Goal: Task Accomplishment & Management: Manage account settings

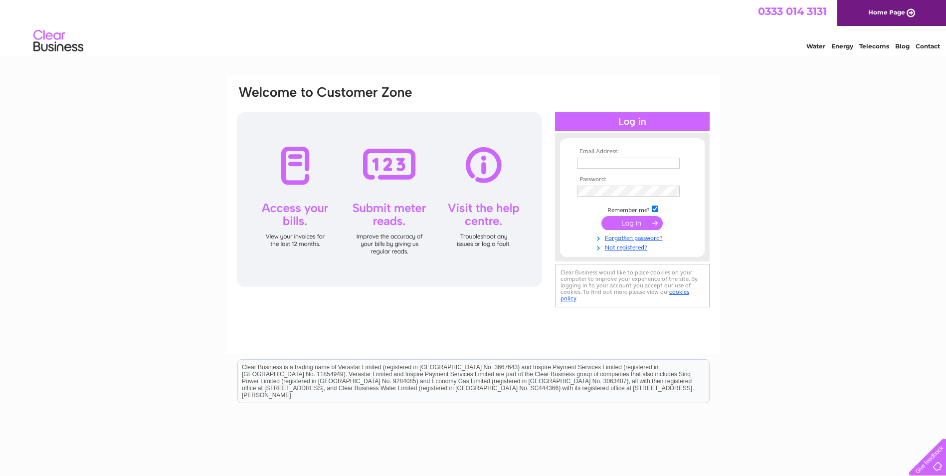
type input "admin@claypenny.co.uk"
click at [625, 218] on input "submit" at bounding box center [632, 223] width 61 height 14
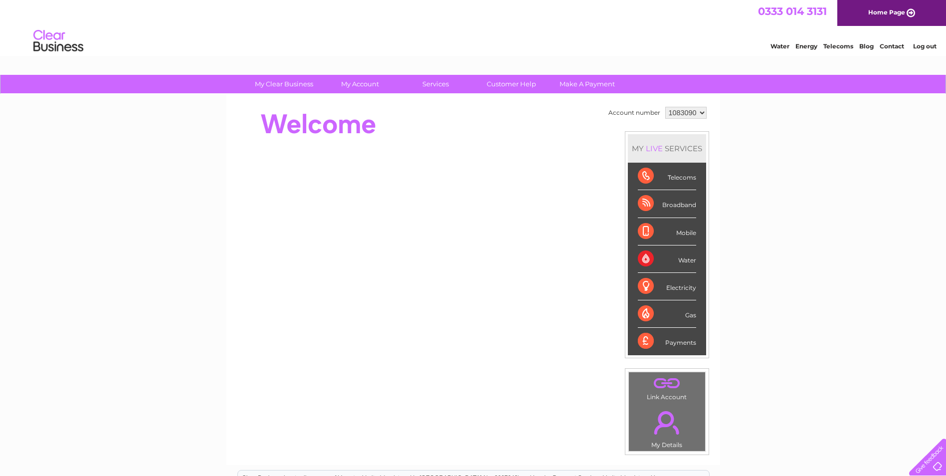
click at [703, 110] on select "1083090 1114394" at bounding box center [685, 113] width 41 height 12
select select "1114394"
click at [665, 107] on select "1083090 1114394" at bounding box center [685, 113] width 41 height 12
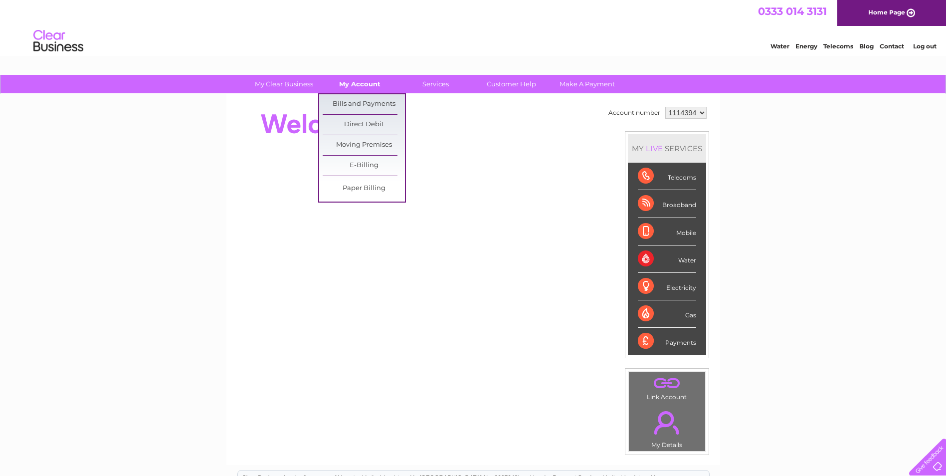
click at [357, 85] on link "My Account" at bounding box center [360, 84] width 82 height 18
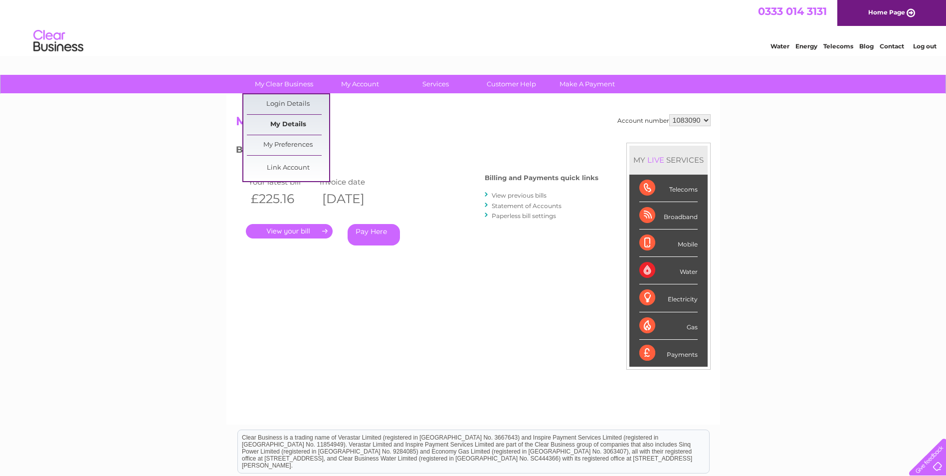
click at [269, 125] on link "My Details" at bounding box center [288, 125] width 82 height 20
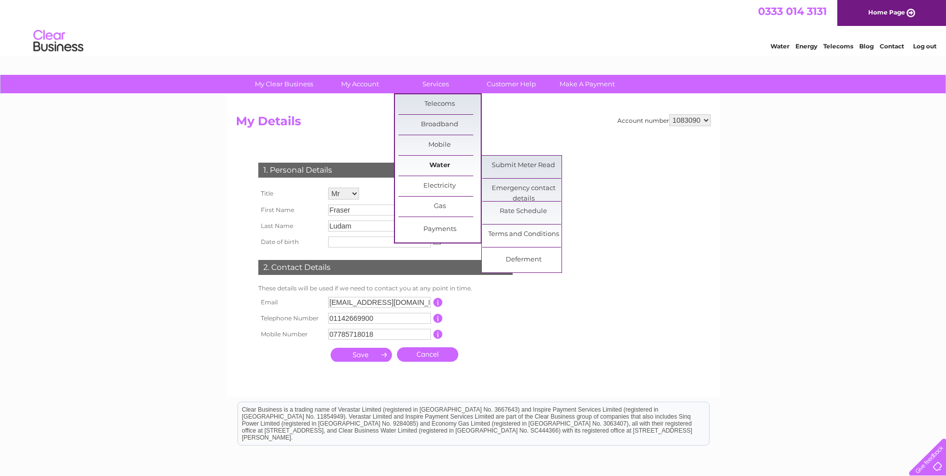
click at [446, 165] on link "Water" at bounding box center [440, 166] width 82 height 20
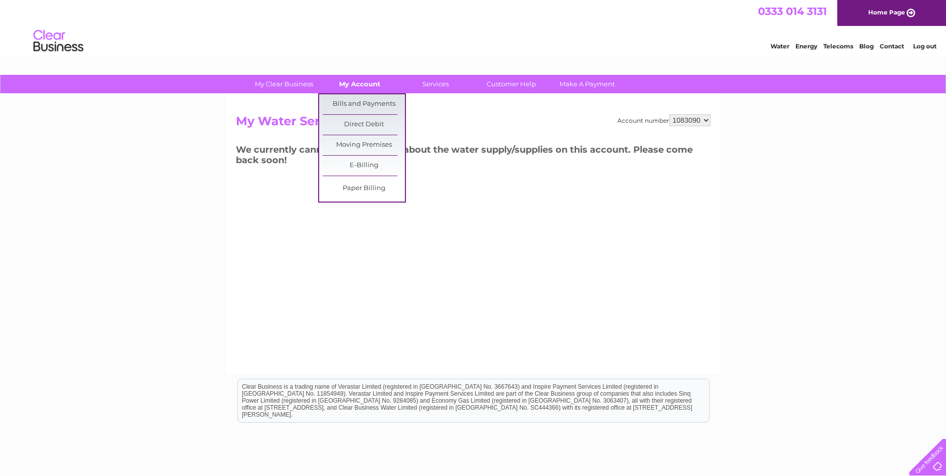
click at [359, 82] on link "My Account" at bounding box center [360, 84] width 82 height 18
click at [364, 102] on link "Bills and Payments" at bounding box center [364, 104] width 82 height 20
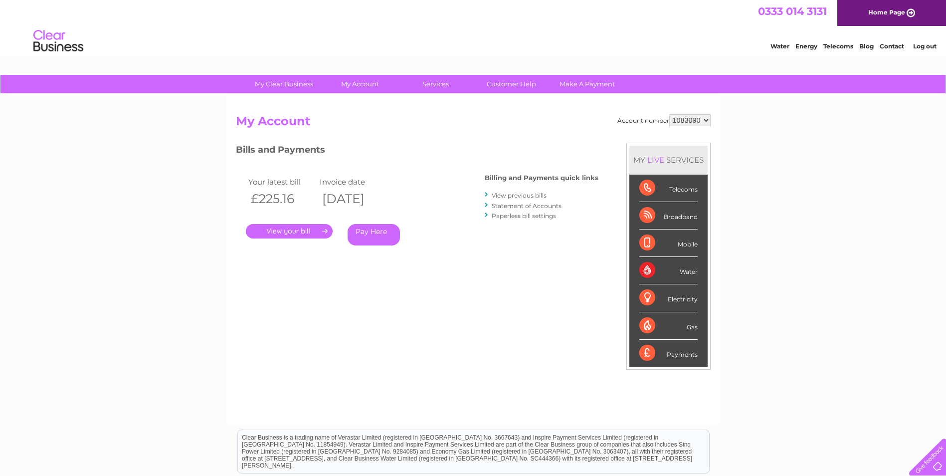
click at [707, 119] on select "1083090 1114394" at bounding box center [689, 120] width 41 height 12
select select "1114394"
click at [669, 114] on select "1083090 1114394" at bounding box center [689, 120] width 41 height 12
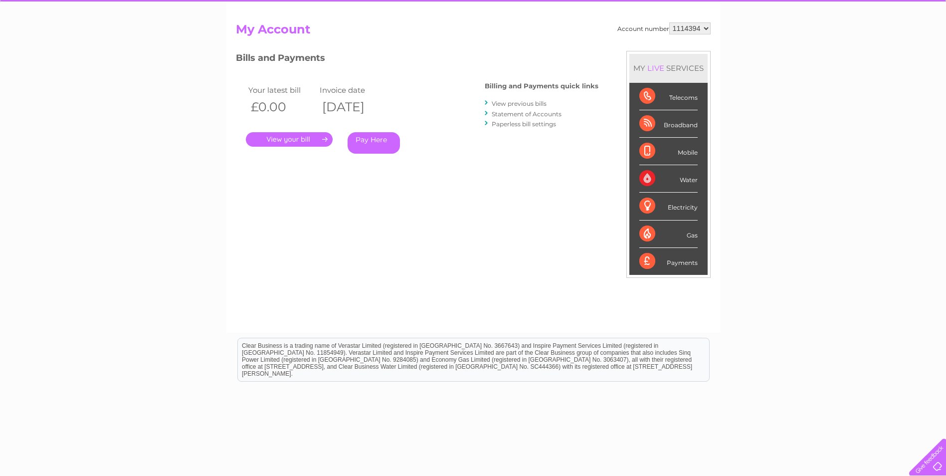
scroll to position [100, 0]
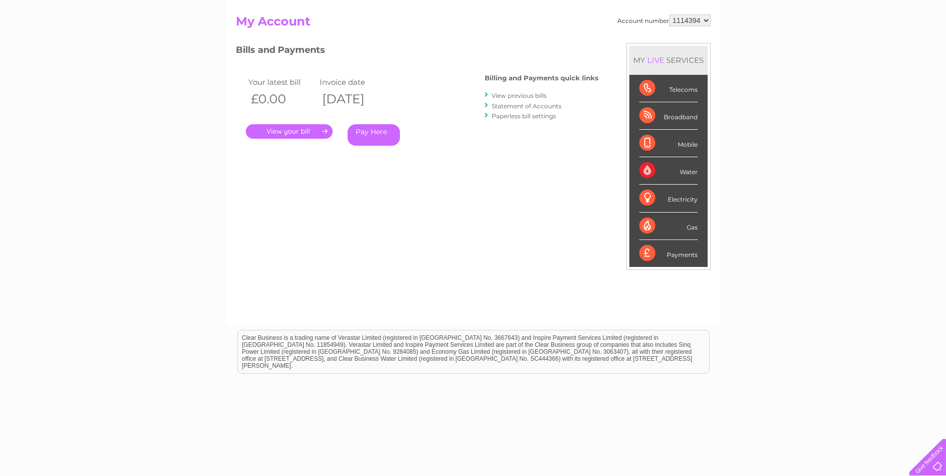
click at [531, 95] on link "View previous bills" at bounding box center [519, 95] width 55 height 7
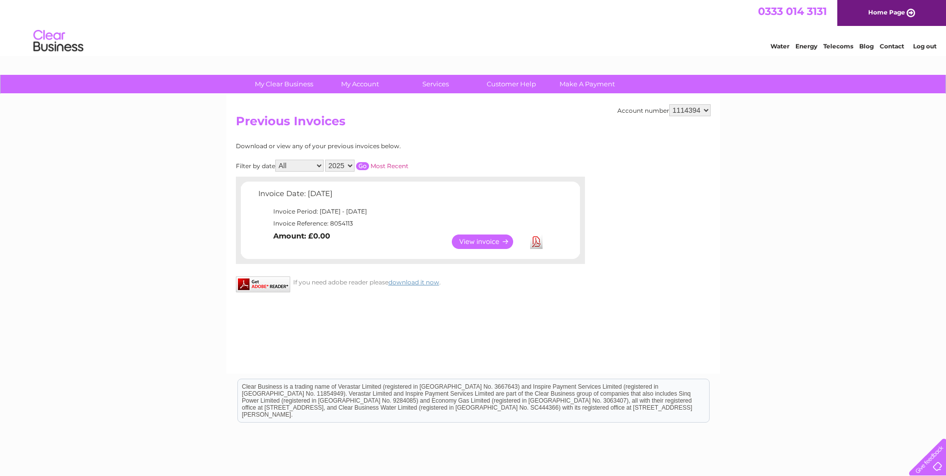
click at [350, 167] on select "2025 2023 2022" at bounding box center [339, 166] width 29 height 12
select select "2022"
click at [326, 160] on select "2025 2023 2022" at bounding box center [339, 166] width 29 height 12
click at [365, 164] on input "button" at bounding box center [362, 166] width 13 height 8
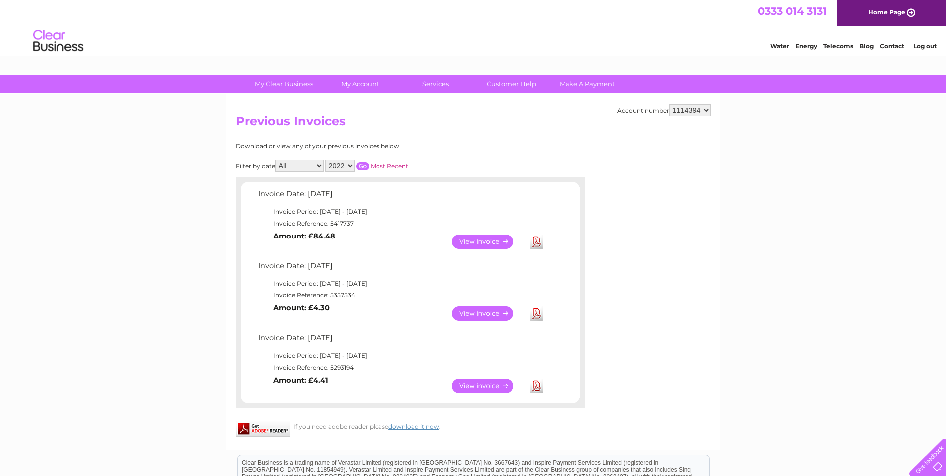
click at [480, 237] on link "View" at bounding box center [488, 241] width 73 height 14
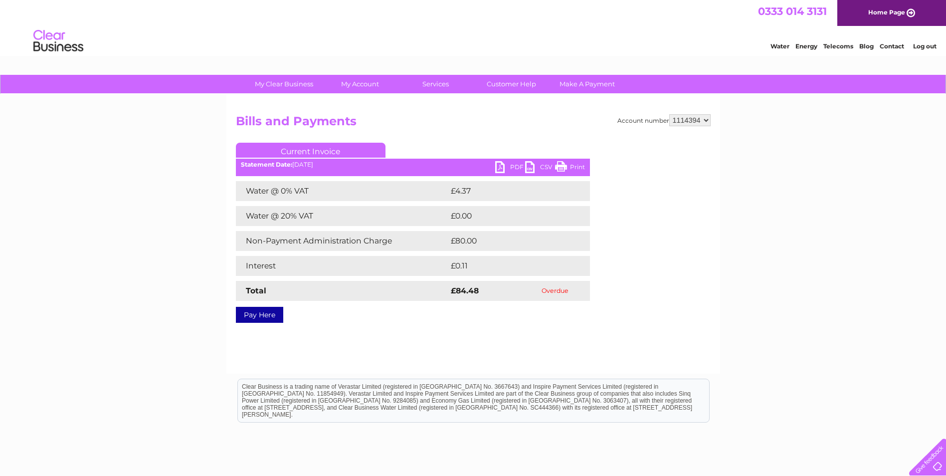
drag, startPoint x: 577, startPoint y: 168, endPoint x: 126, endPoint y: 43, distance: 467.8
click at [577, 168] on link "Print" at bounding box center [570, 168] width 30 height 14
click at [504, 167] on link "PDF" at bounding box center [510, 168] width 30 height 14
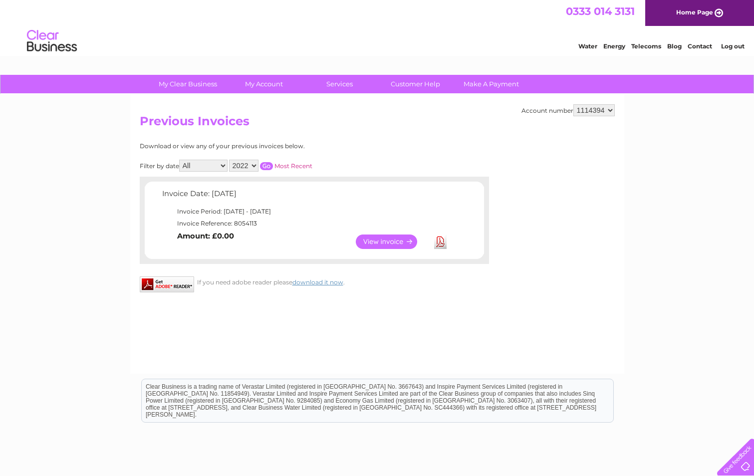
click at [251, 165] on select "2025 2023 2022" at bounding box center [243, 166] width 29 height 12
select select "2023"
click at [230, 160] on select "2025 2023 2022" at bounding box center [243, 166] width 29 height 12
click at [266, 166] on input "button" at bounding box center [266, 166] width 13 height 8
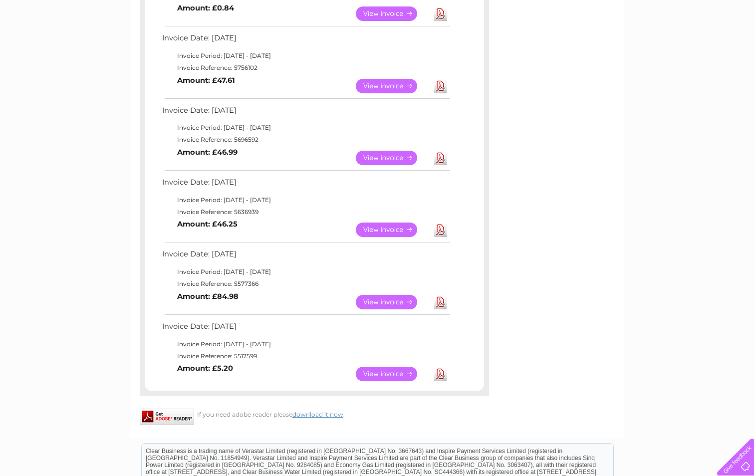
scroll to position [299, 0]
click at [374, 227] on link "View" at bounding box center [392, 230] width 73 height 14
